Goal: Information Seeking & Learning: Learn about a topic

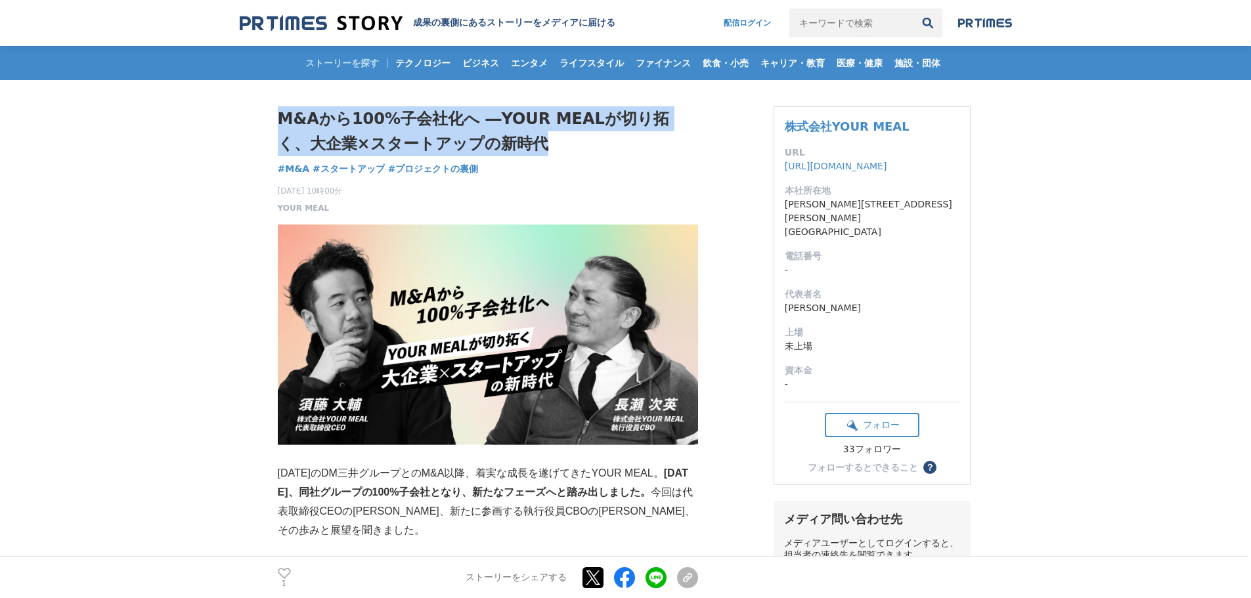
drag, startPoint x: 273, startPoint y: 103, endPoint x: 534, endPoint y: 142, distance: 264.3
copy h1 "M&Aから100%子会社化へ ―YOUR MEALが切り拓く、大企業×スタートアップの新時代"
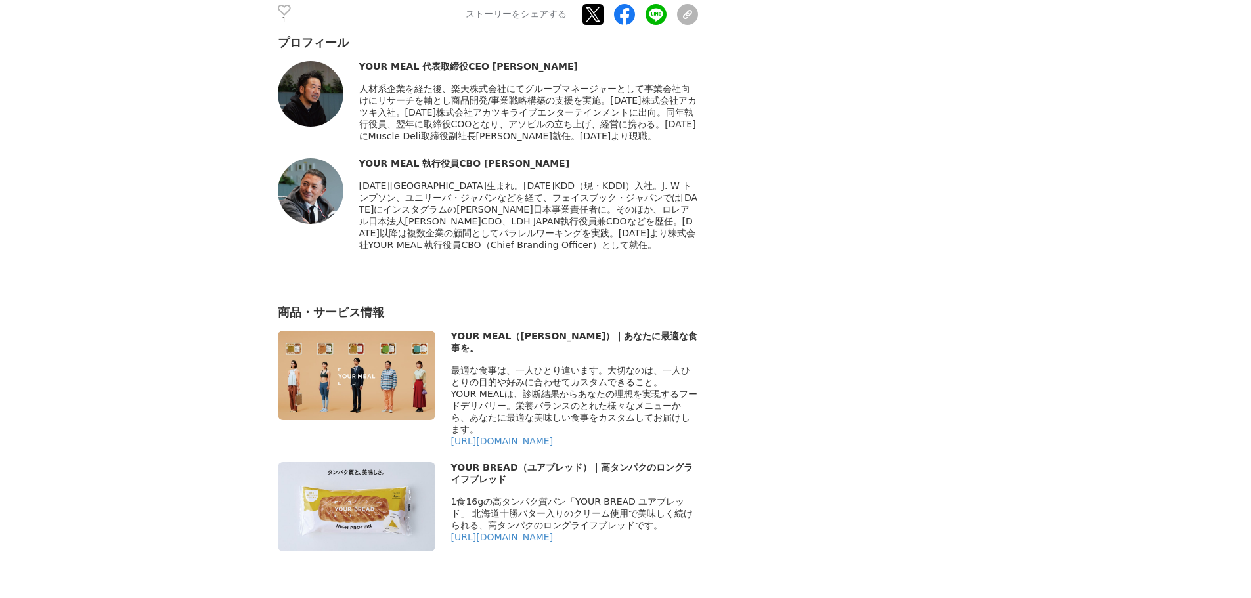
scroll to position [4467, 0]
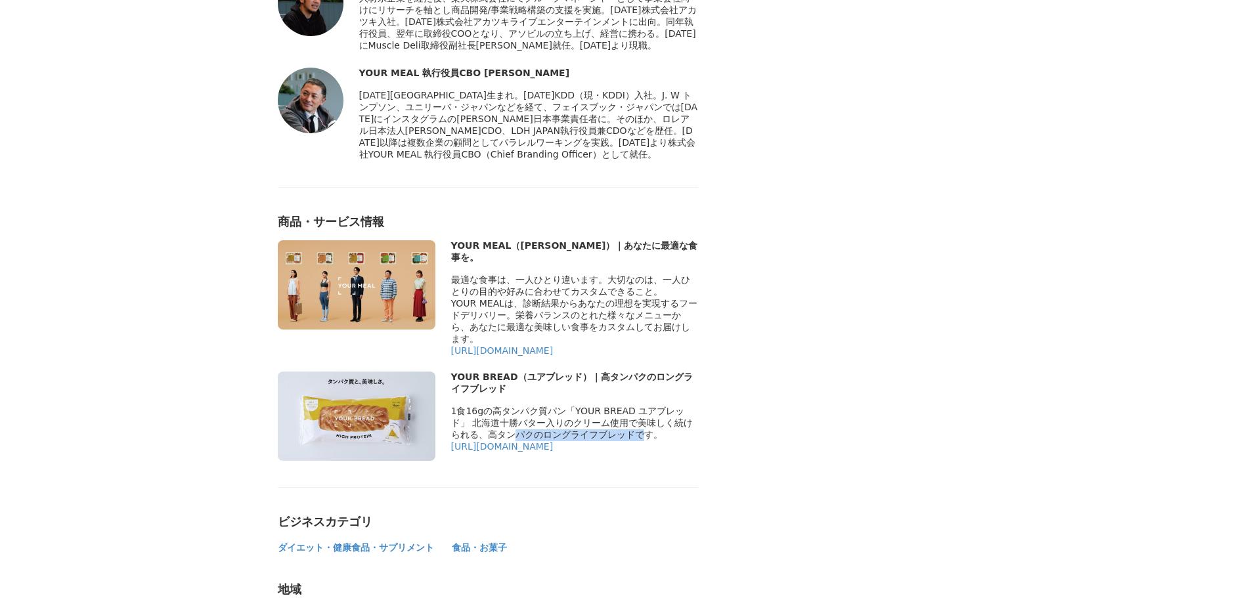
drag, startPoint x: 447, startPoint y: 375, endPoint x: 568, endPoint y: 378, distance: 120.9
click at [568, 378] on div "YOUR BREAD（ユアブレッド）｜高タンパクのロングライフブレッド [URL][DOMAIN_NAME]" at bounding box center [488, 416] width 420 height 89
drag, startPoint x: 476, startPoint y: 385, endPoint x: 489, endPoint y: 386, distance: 13.2
click at [489, 406] on span "1食16gの高タンパク質パン「YOUR BREAD ユアブレッド」 北海道十勝バター入りのクリーム使用で美味しく続けられる、高タンパクのロングライフブレッドで…" at bounding box center [572, 423] width 242 height 34
drag, startPoint x: 451, startPoint y: 333, endPoint x: 513, endPoint y: 335, distance: 61.8
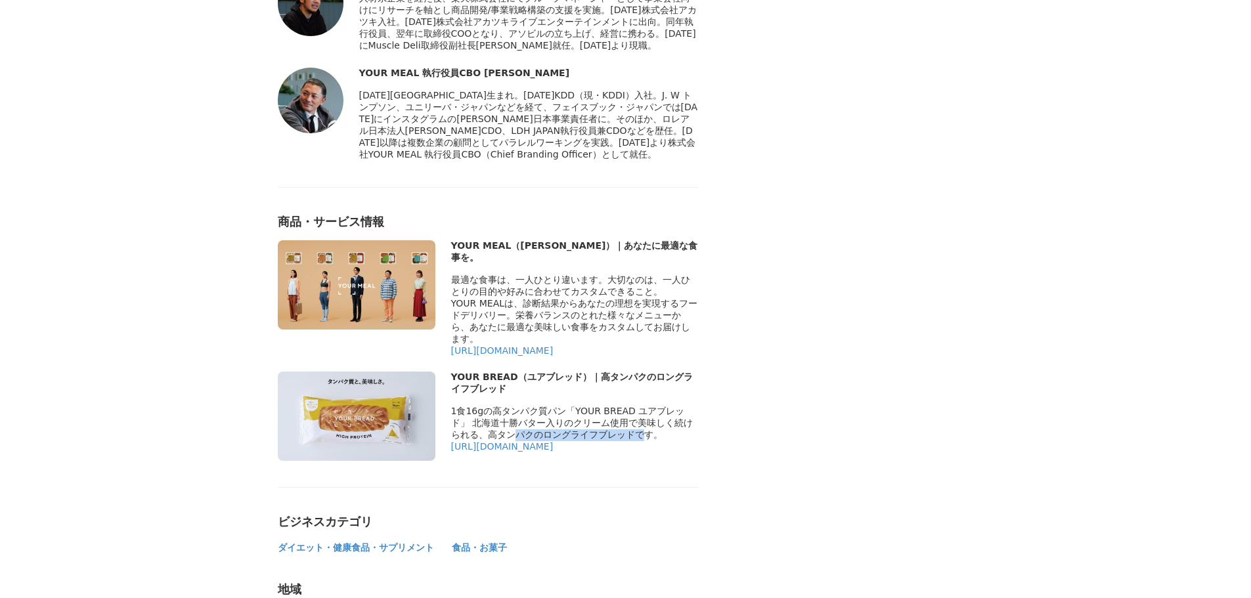
click at [513, 372] on div "YOUR BREAD（ユアブレッド）｜高タンパクのロングライフブレッド" at bounding box center [574, 384] width 247 height 24
copy div "YOUR BREAD"
click at [683, 441] on div "[URL][DOMAIN_NAME]" at bounding box center [574, 446] width 247 height 11
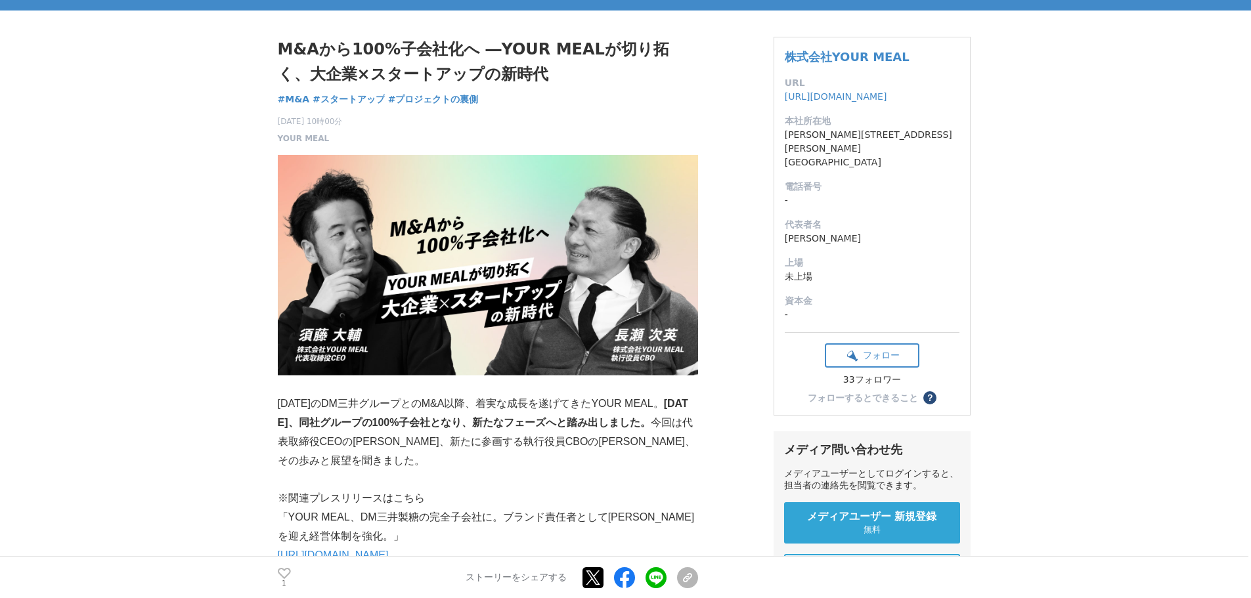
scroll to position [0, 0]
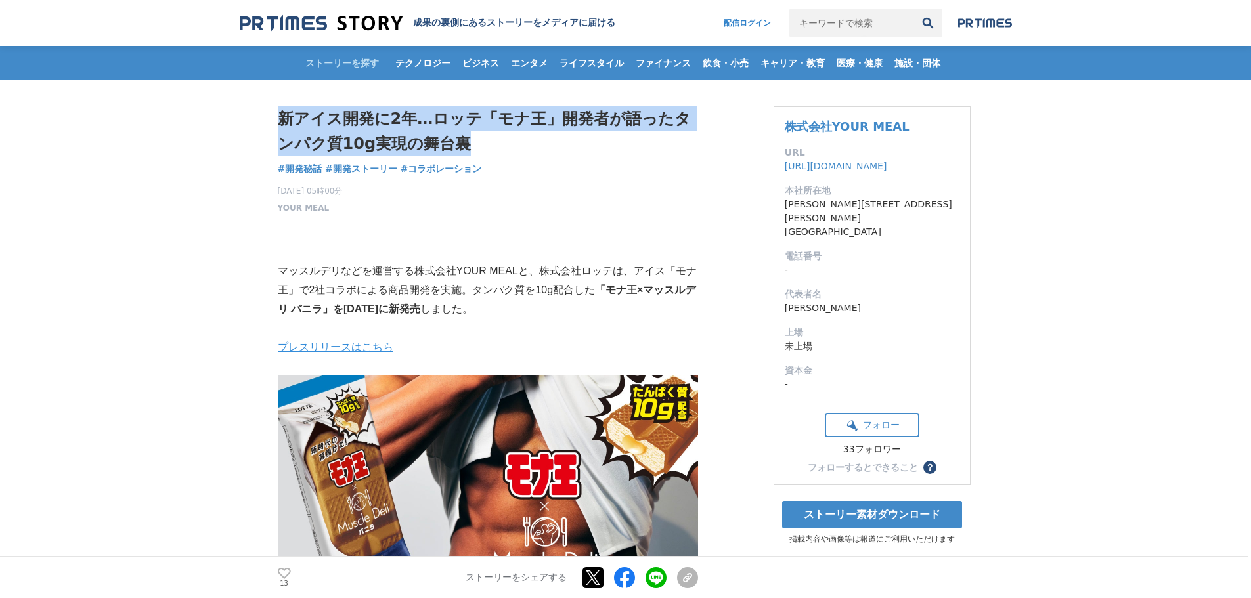
drag, startPoint x: 277, startPoint y: 116, endPoint x: 502, endPoint y: 139, distance: 225.8
click at [502, 139] on h1 "新アイス開発に2年…ロッテ「モナ王」開発者が語ったタンパク質10g実現の舞台裏" at bounding box center [488, 131] width 420 height 51
copy h1 "新アイス開発に2年…ロッテ「モナ王」開発者が語ったタンパク質10g実現の舞台裏"
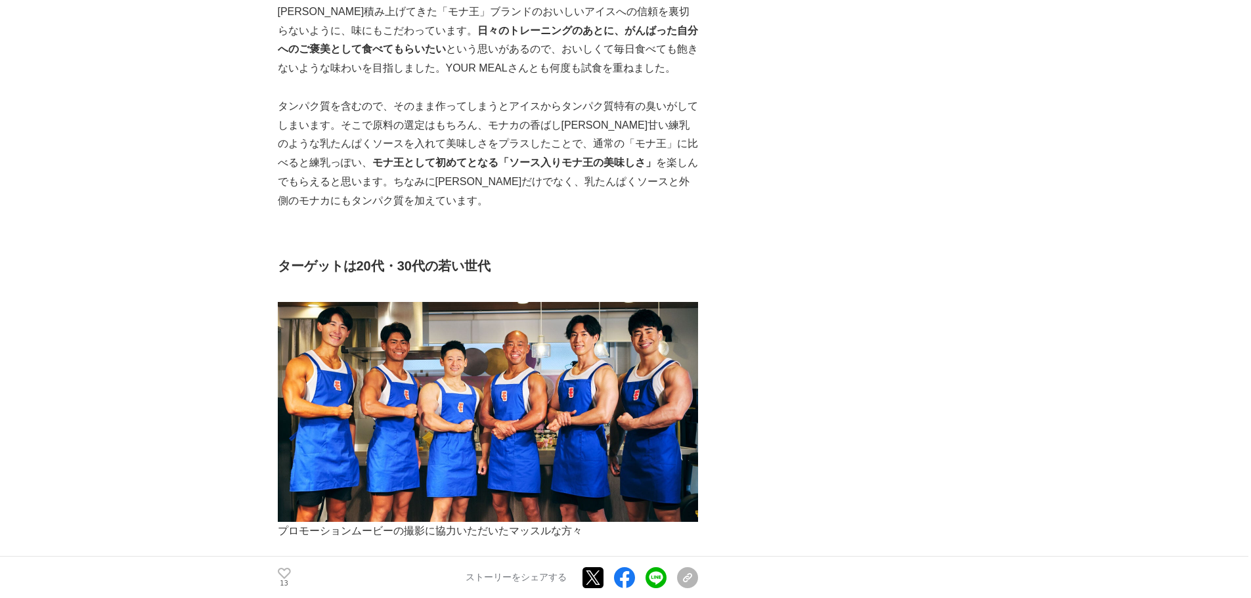
scroll to position [3416, 0]
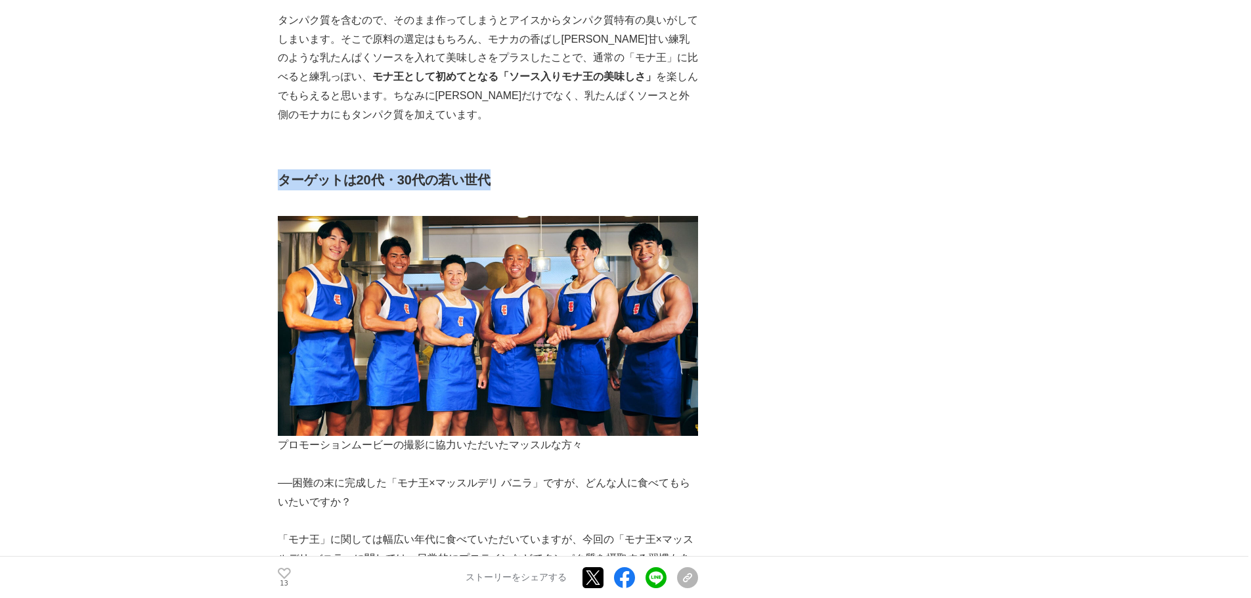
drag, startPoint x: 279, startPoint y: 183, endPoint x: 501, endPoint y: 183, distance: 222.7
click at [501, 183] on h2 "ターゲットは20代・30代の若い世代" at bounding box center [488, 179] width 420 height 21
copy strong "ターゲットは20代・30代の若い世代"
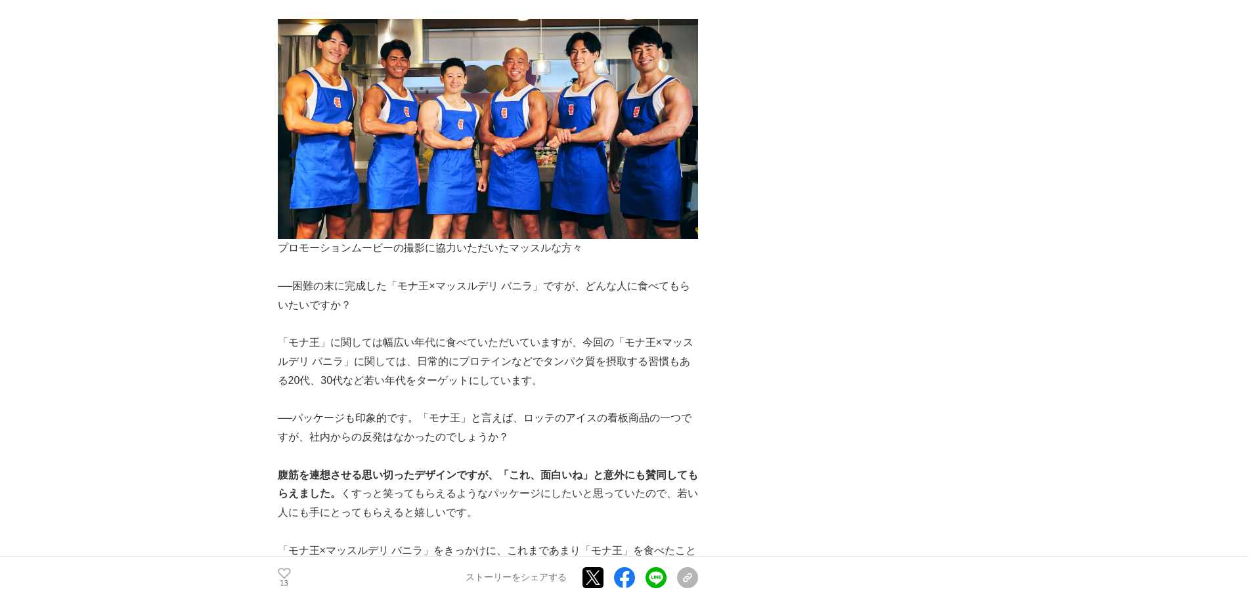
click at [420, 363] on p "「モナ王」に関しては幅広い年代に食べていただいていますが、今回の「モナ王×マッスルデリ バニラ」に関しては、日常的にプロテインなどでタンパク質を摂取する習慣も…" at bounding box center [488, 362] width 420 height 56
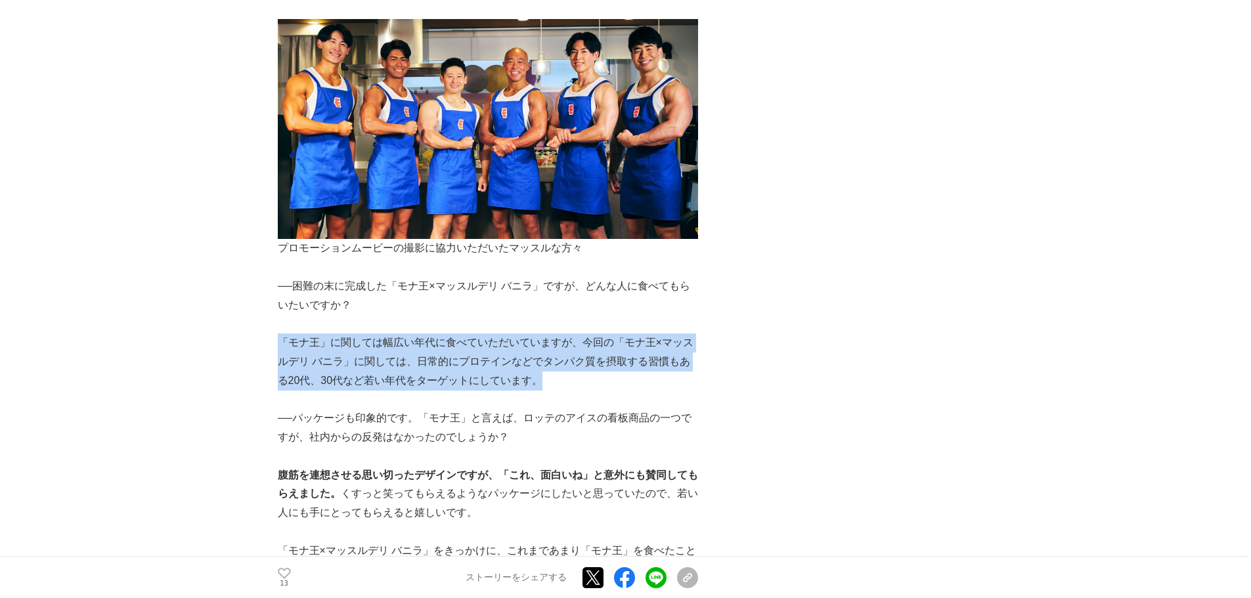
drag, startPoint x: 280, startPoint y: 338, endPoint x: 594, endPoint y: 386, distance: 317.7
click at [594, 386] on p "「モナ王」に関しては幅広い年代に食べていただいていますが、今回の「モナ王×マッスルデリ バニラ」に関しては、日常的にプロテインなどでタンパク質を摂取する習慣も…" at bounding box center [488, 362] width 420 height 56
copy p "「モナ王」に関しては幅広い年代に食べていただいていますが、今回の「モナ王×マッスルデリ バニラ」に関しては、日常的にプロテインなどでタンパク質を摂取する習慣も…"
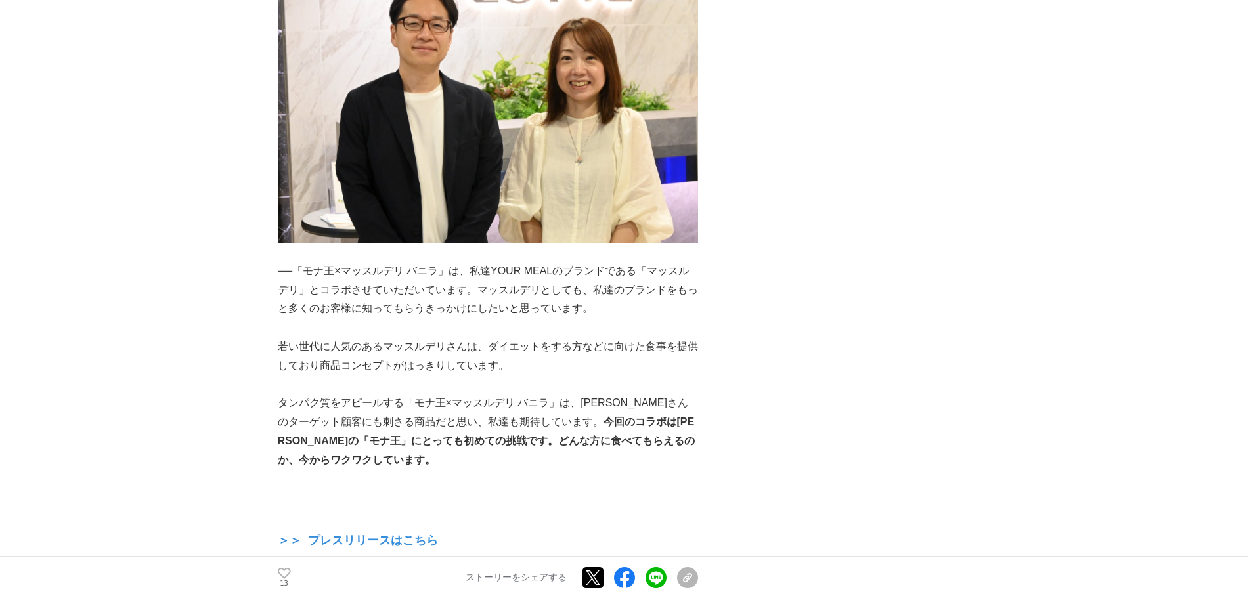
scroll to position [4598, 0]
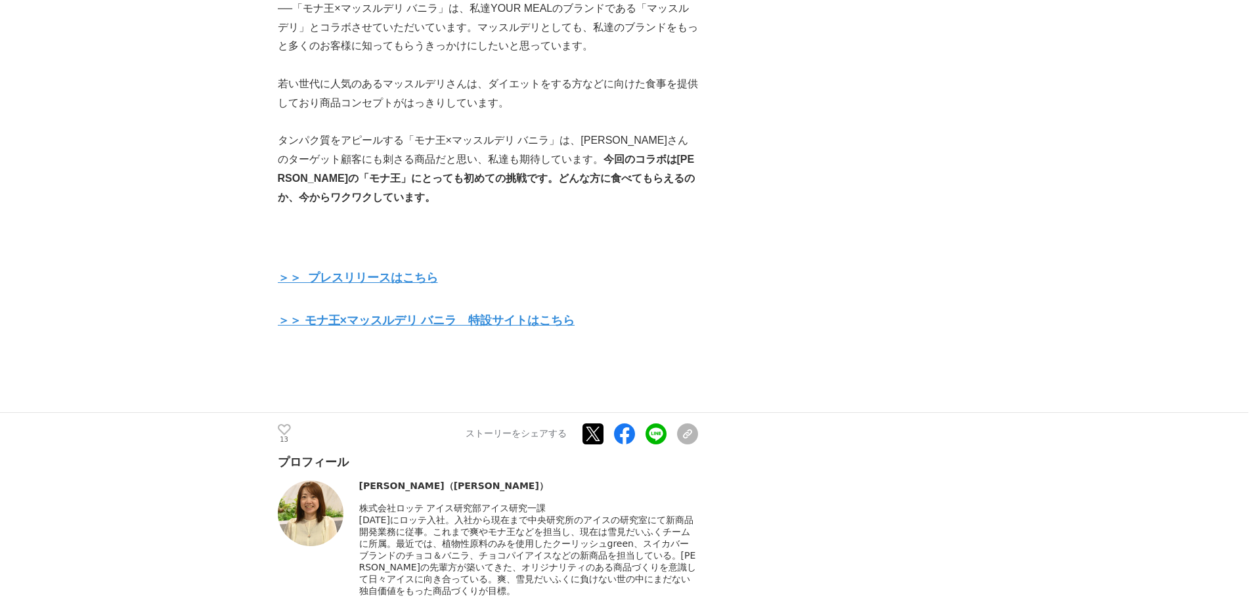
click at [474, 321] on strong "＞＞ モナ王×マッスルデリ バニラ　特設サイトはこちら" at bounding box center [427, 320] width 298 height 13
